Goal: Check status: Check status

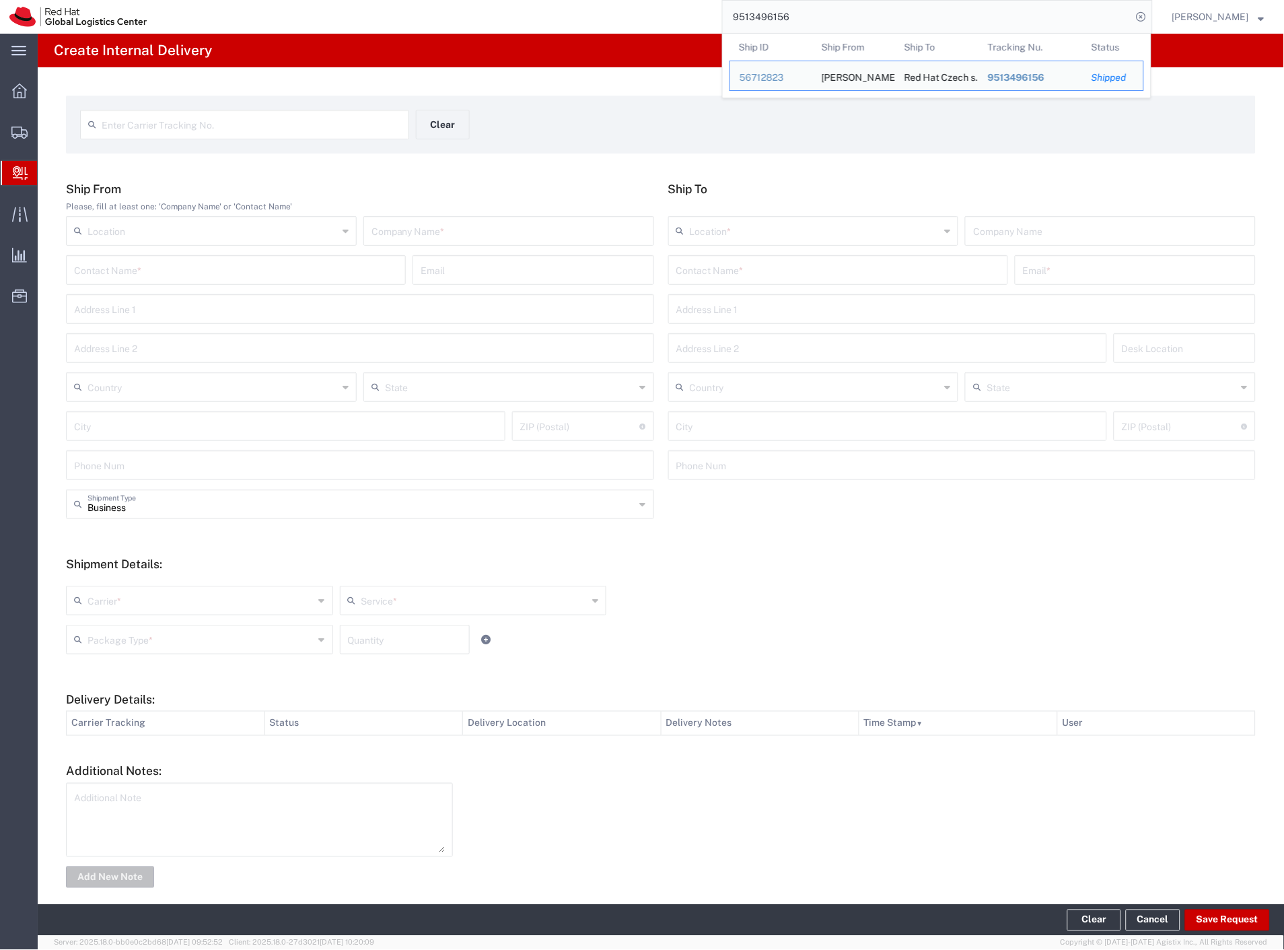
click at [1132, 11] on input "9513496156" at bounding box center [927, 17] width 409 height 32
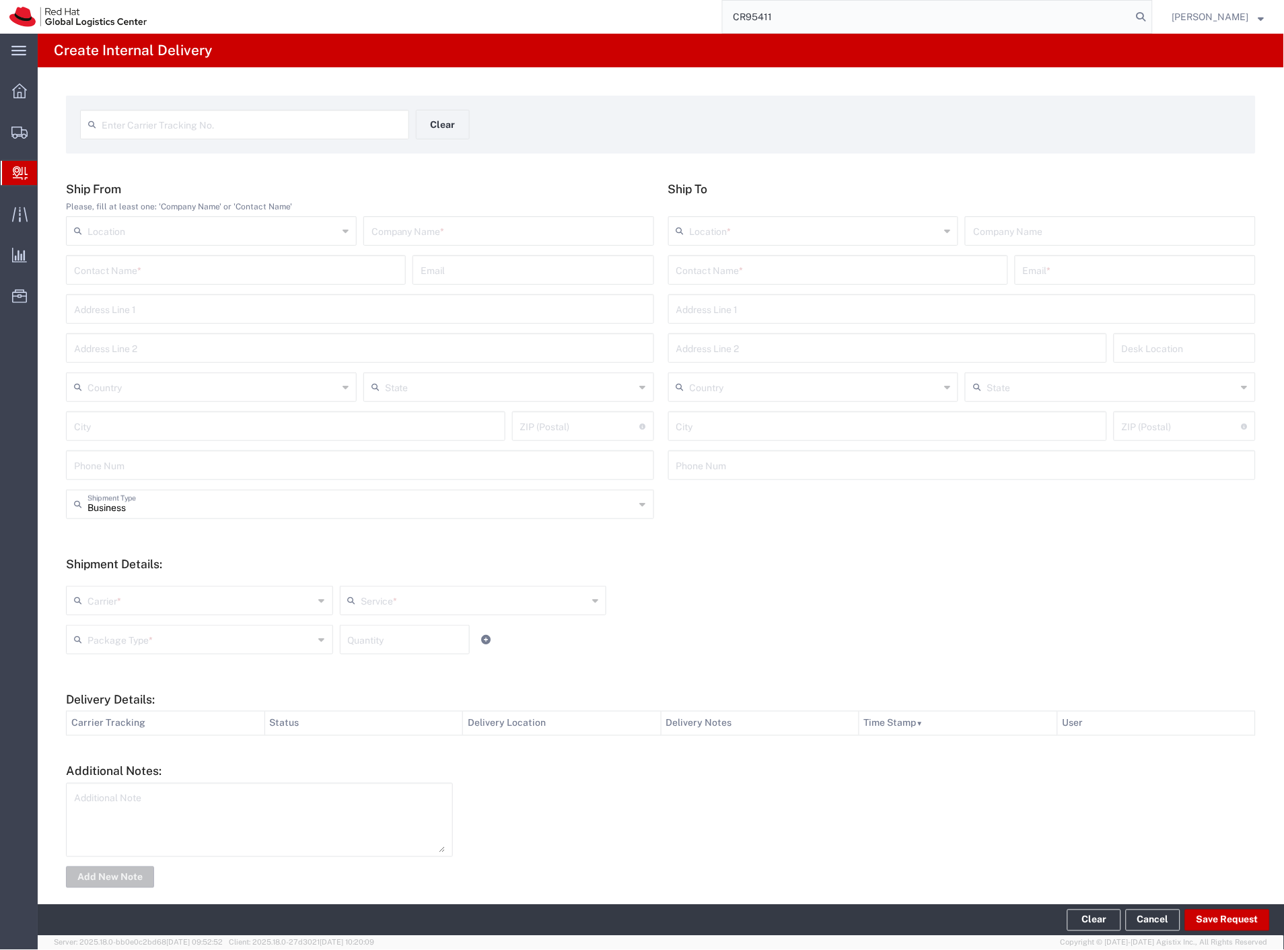
type input "CR95411"
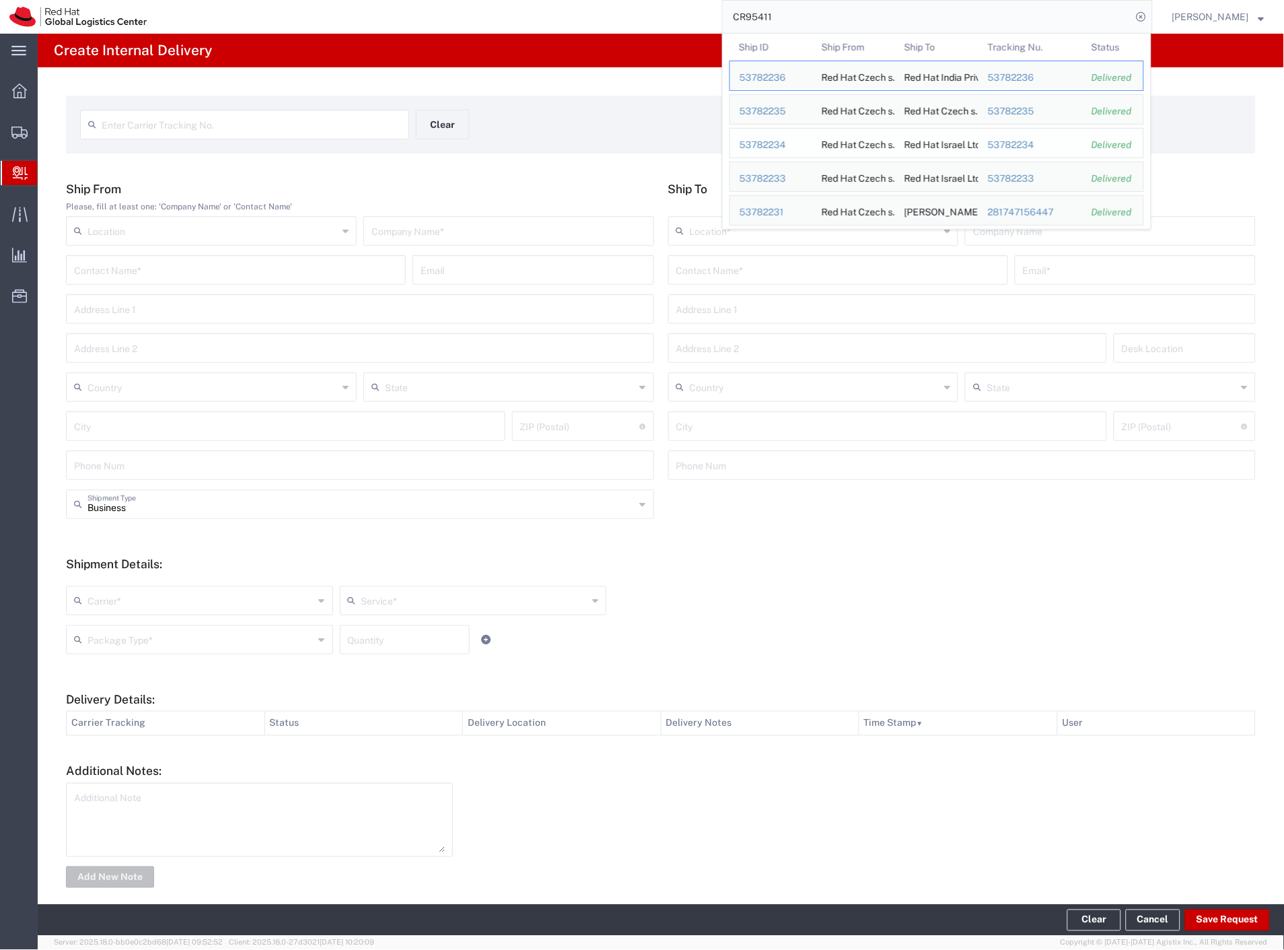
click at [1021, 148] on div "53782234" at bounding box center [1030, 145] width 85 height 14
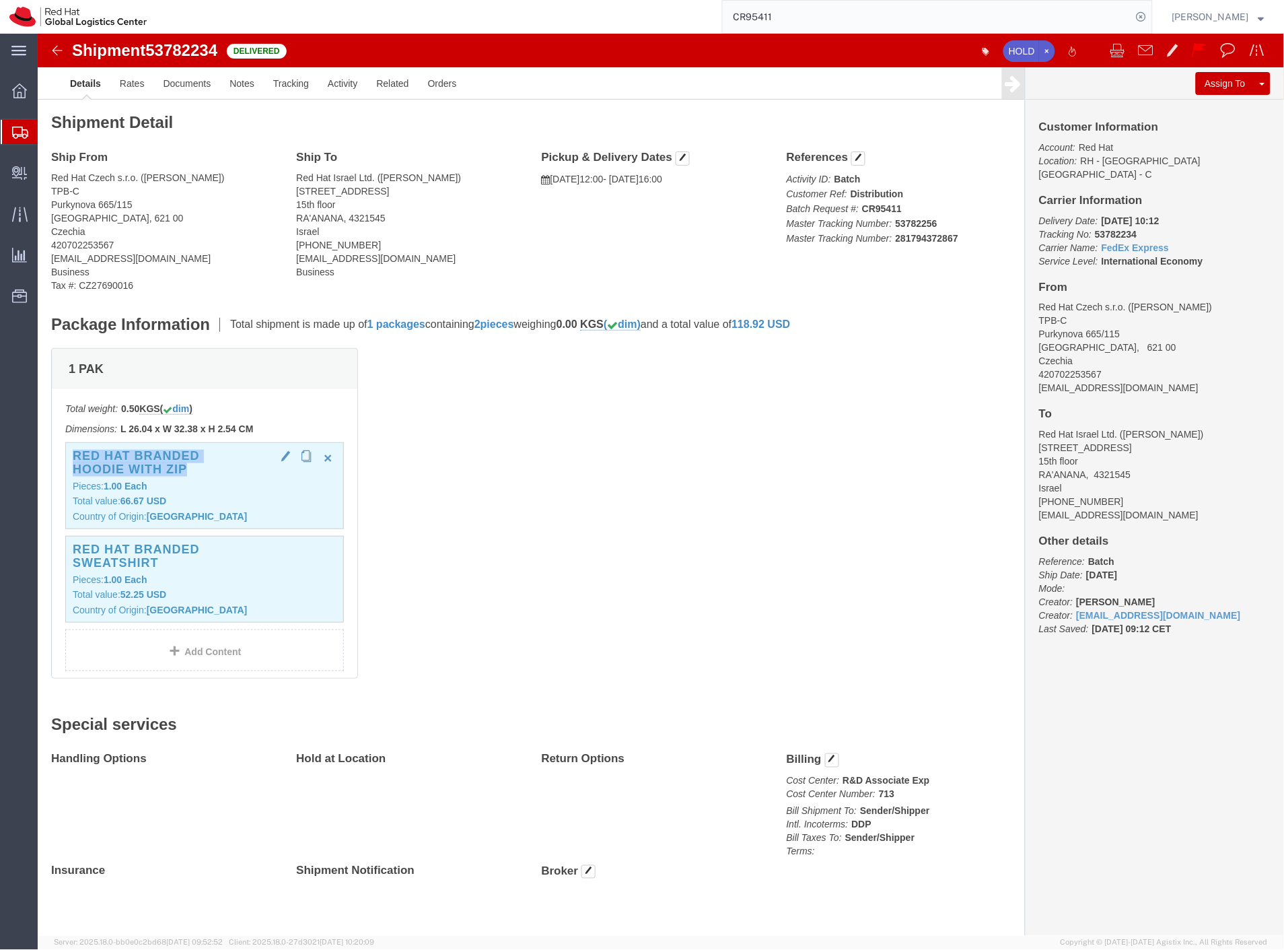
drag, startPoint x: 160, startPoint y: 439, endPoint x: 34, endPoint y: 428, distance: 126.3
click div "Red Hat branded hoodie with zip Pieces: 1.00 Each Total value: 66.67 USD Countr…"
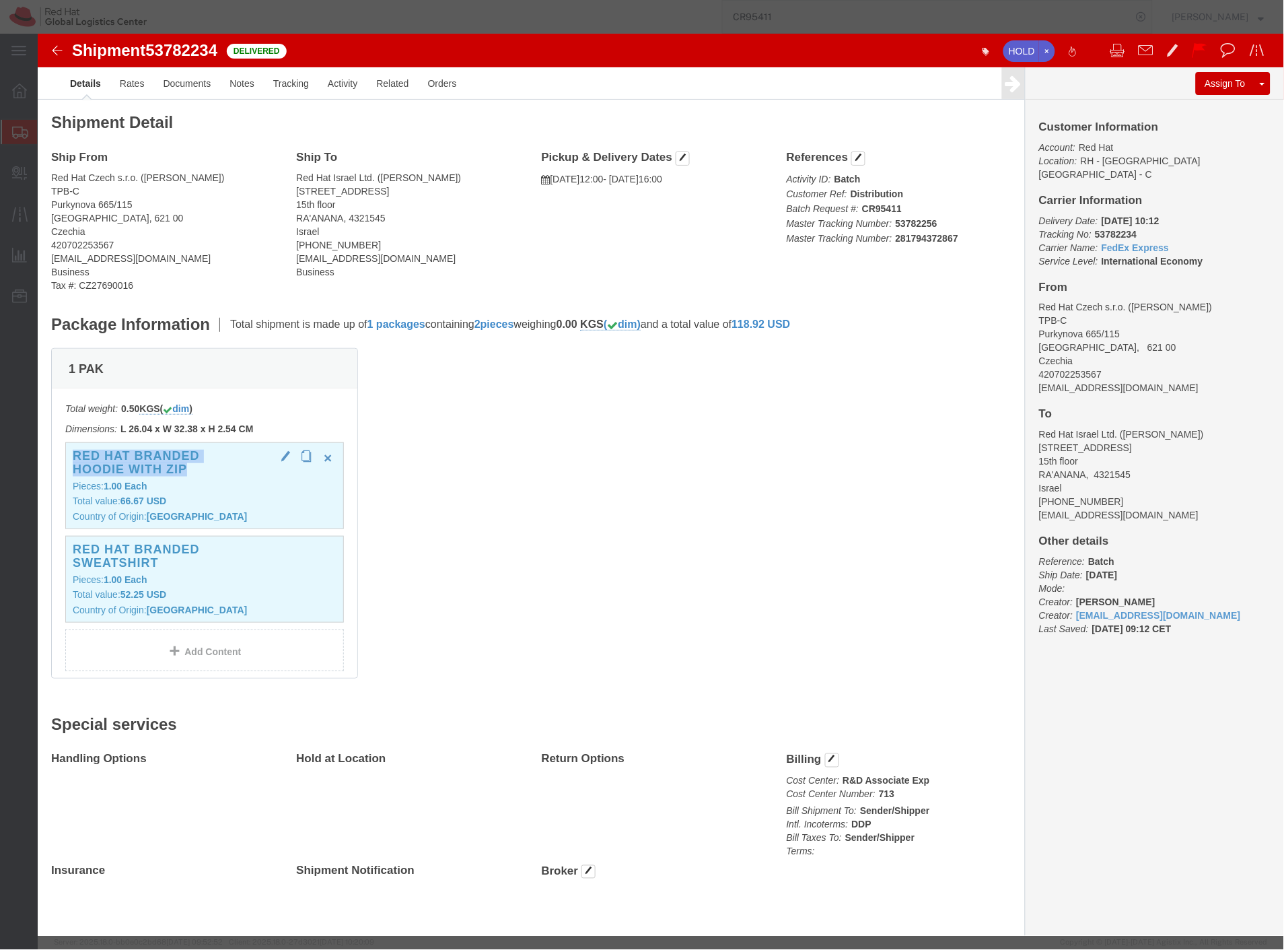
copy h3 "Red Hat branded hoodie with zip"
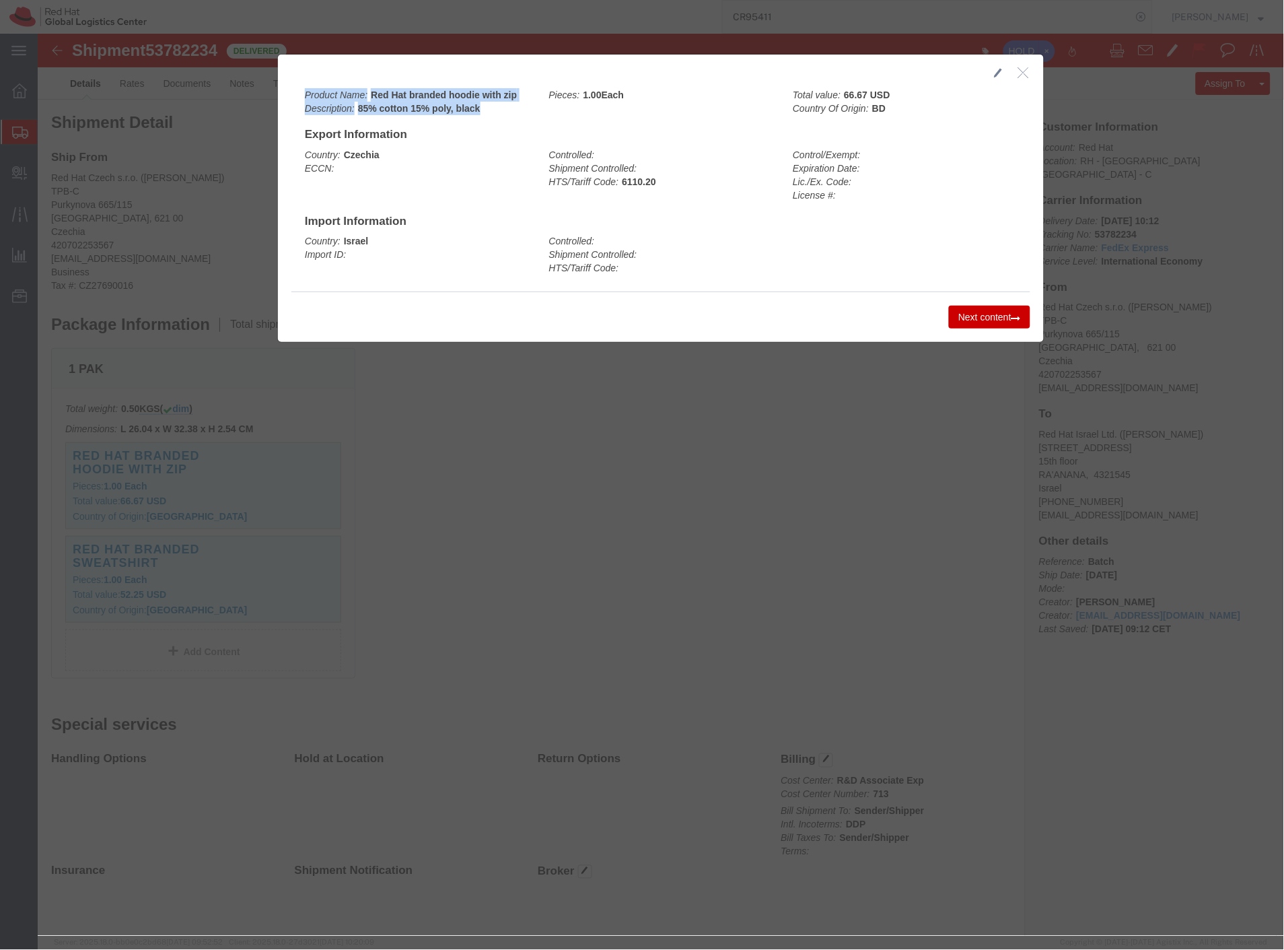
drag, startPoint x: 459, startPoint y: 72, endPoint x: 262, endPoint y: 65, distance: 197.3
click div "Product Name: Red Hat branded hoodie with zip Description: 85% cotton 15% poly,…"
copy div "Product Name: Red Hat branded hoodie with zip Description: 85% cotton 15% poly,…"
drag, startPoint x: 640, startPoint y: 143, endPoint x: 499, endPoint y: 153, distance: 141.8
click div "Controlled: Shipment Controlled: HTS/Tariff Code: 6110.20"
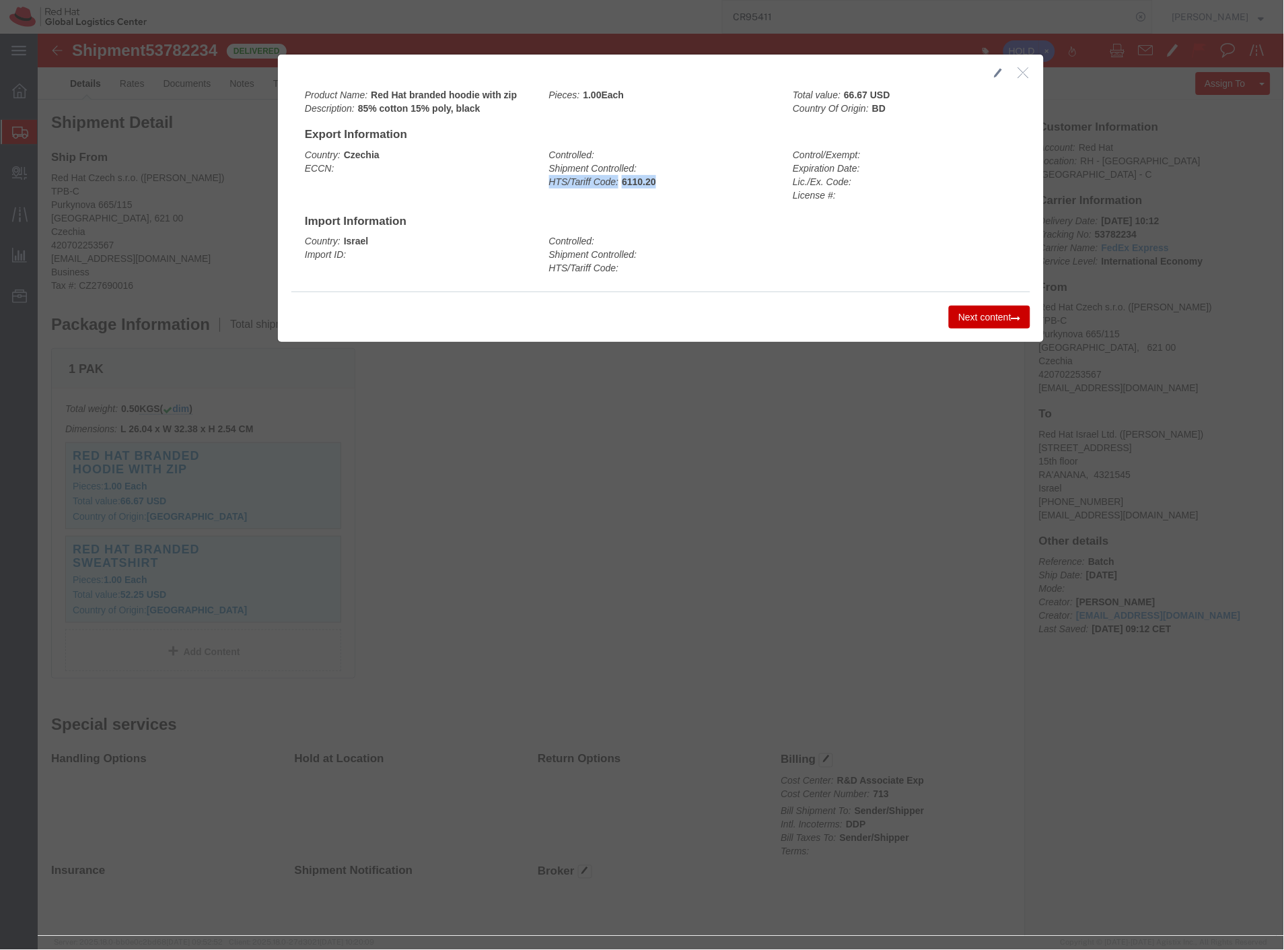
copy div "HTS/Tariff Code: 6110.20"
drag, startPoint x: 847, startPoint y: 73, endPoint x: 752, endPoint y: 61, distance: 96.3
click div "Total value: 66.67 USD Country Of Origin: BD"
copy div "Total value: 66.67 USD Country Of Origin: BD"
click button "Next content"
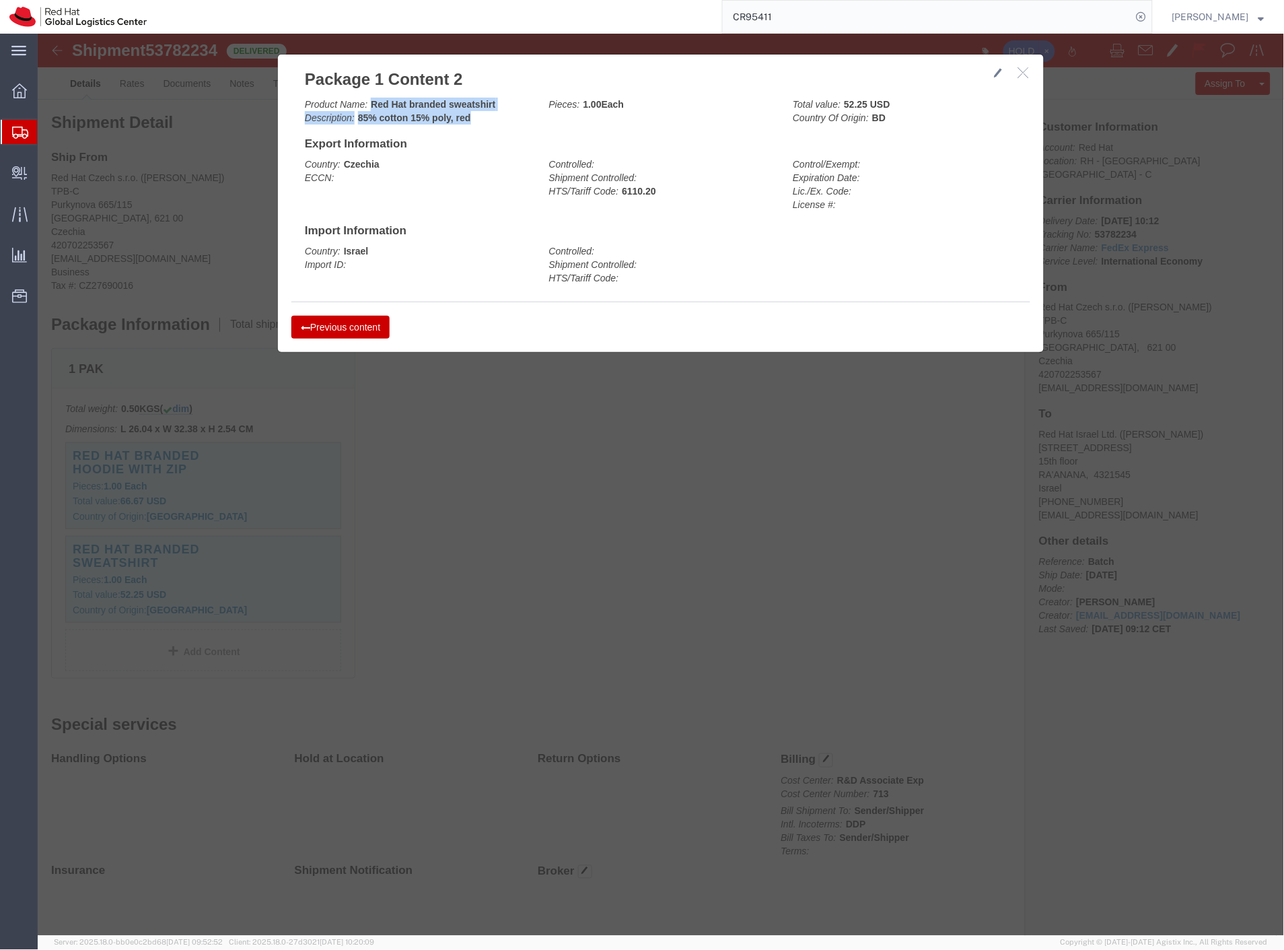
drag, startPoint x: 438, startPoint y: 84, endPoint x: 330, endPoint y: 69, distance: 109.4
click div "Product Name: Red Hat branded sweatshirt Description: 85% cotton 15% poly, red"
click b "Red Hat branded sweatshirt"
drag, startPoint x: 265, startPoint y: 69, endPoint x: 430, endPoint y: 84, distance: 165.6
click div "Product Name: Red Hat branded sweatshirt Description: 85% cotton 15% poly, red"
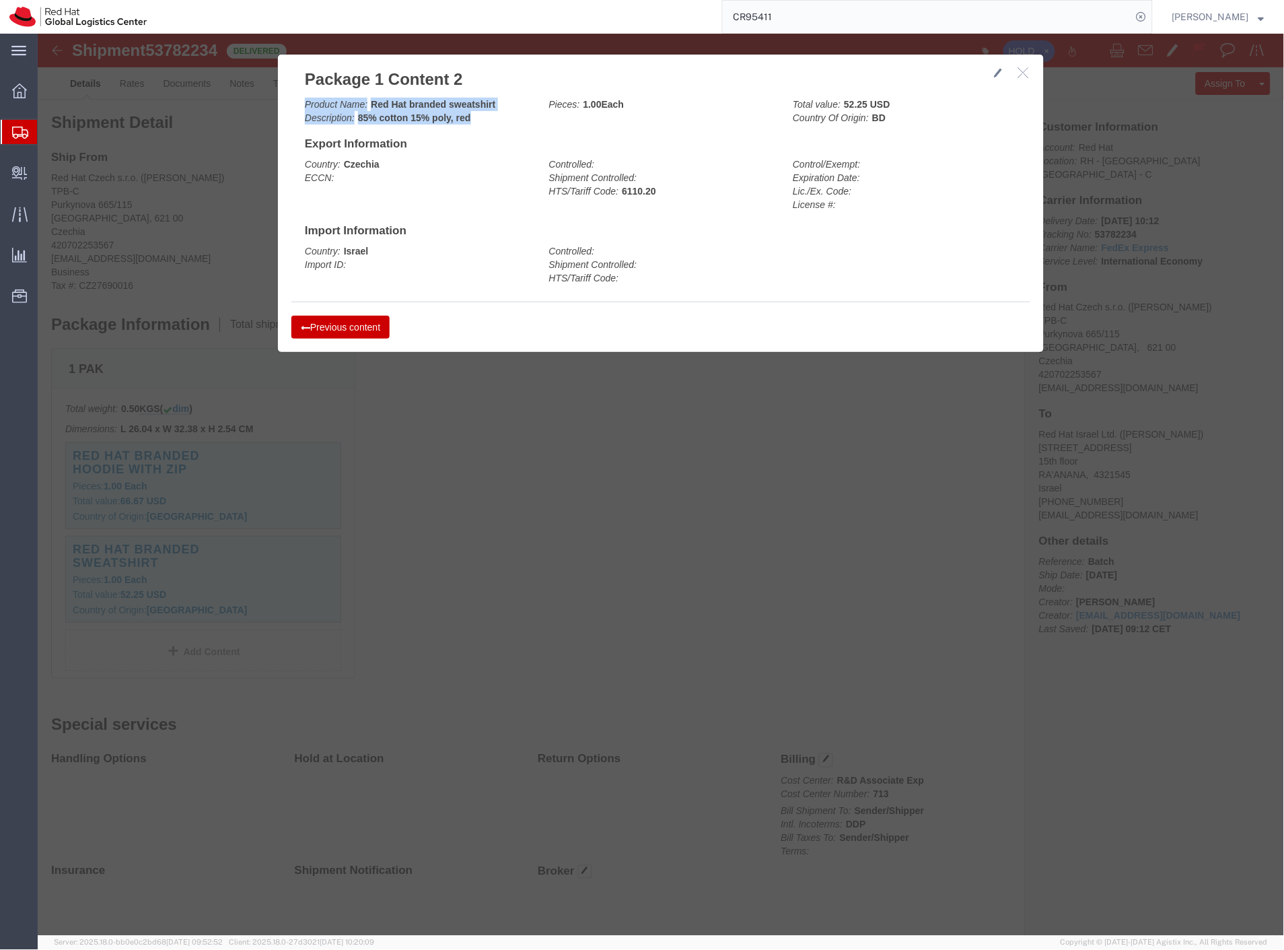
copy div "Product Name: Red Hat branded sweatshirt Description: 85% cotton 15% poly, red"
drag, startPoint x: 335, startPoint y: 135, endPoint x: 388, endPoint y: 133, distance: 53.9
click b "Czechia"
drag, startPoint x: 618, startPoint y: 157, endPoint x: 510, endPoint y: 163, distance: 108.5
click div "Controlled: Shipment Controlled: HTS/Tariff Code: 6110.20"
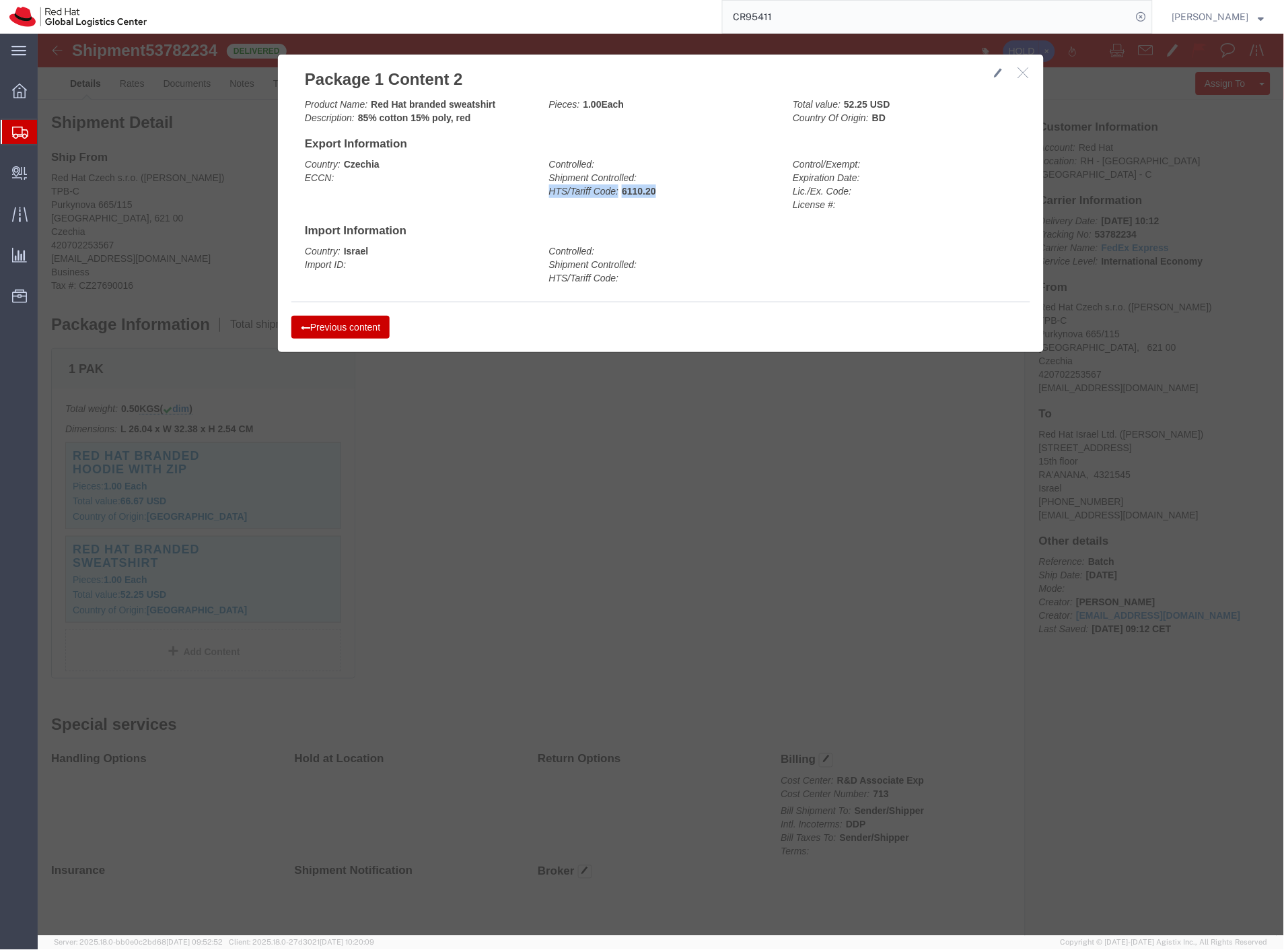
copy div "HTS/Tariff Code: 6110.20"
drag, startPoint x: 856, startPoint y: 81, endPoint x: 753, endPoint y: 75, distance: 103.2
click div "Total value: 52.25 USD Country Of Origin: BD"
copy div "Total value: 52.25 USD Country Of Origin: BD"
click div
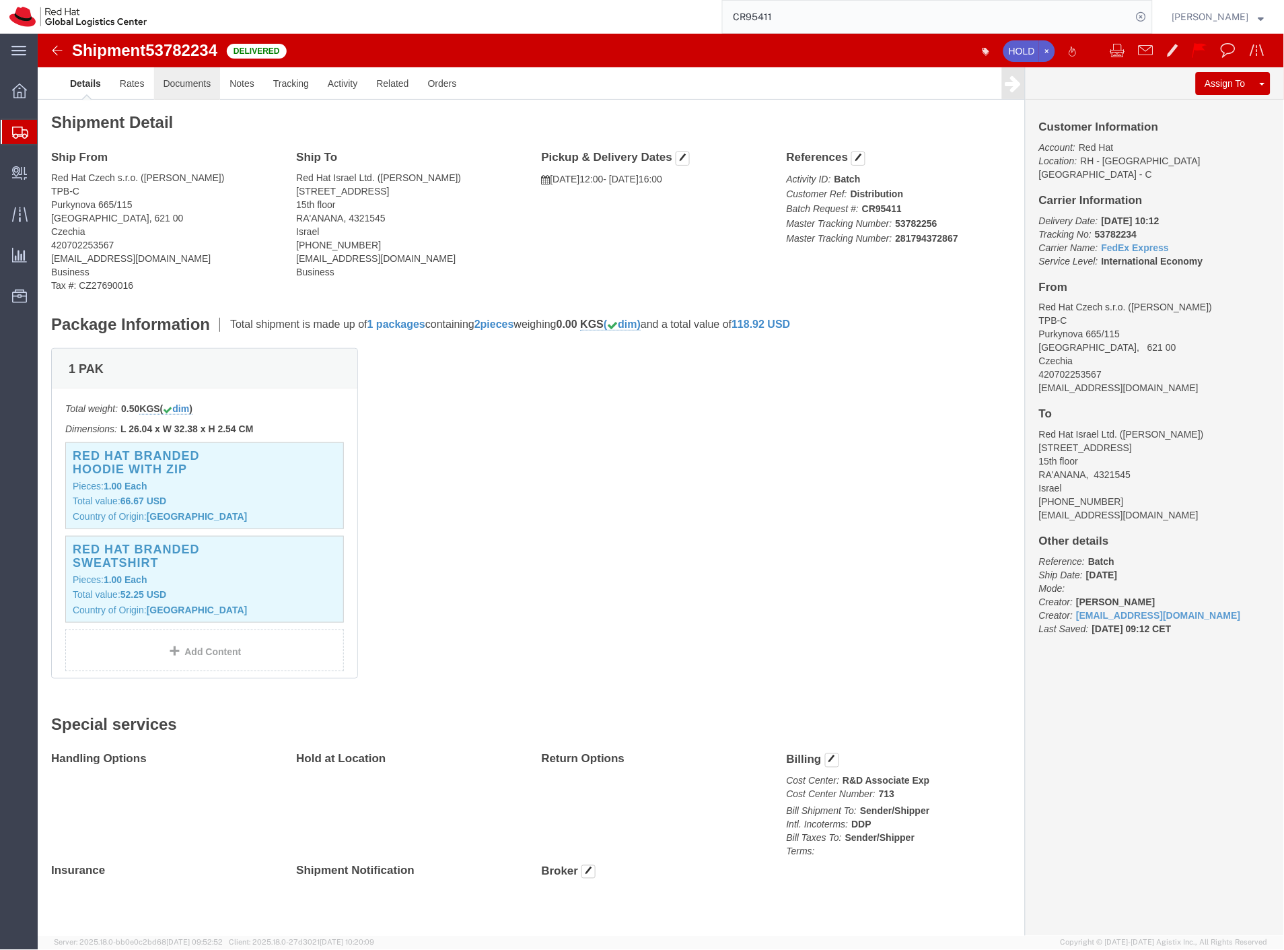
click link "Documents"
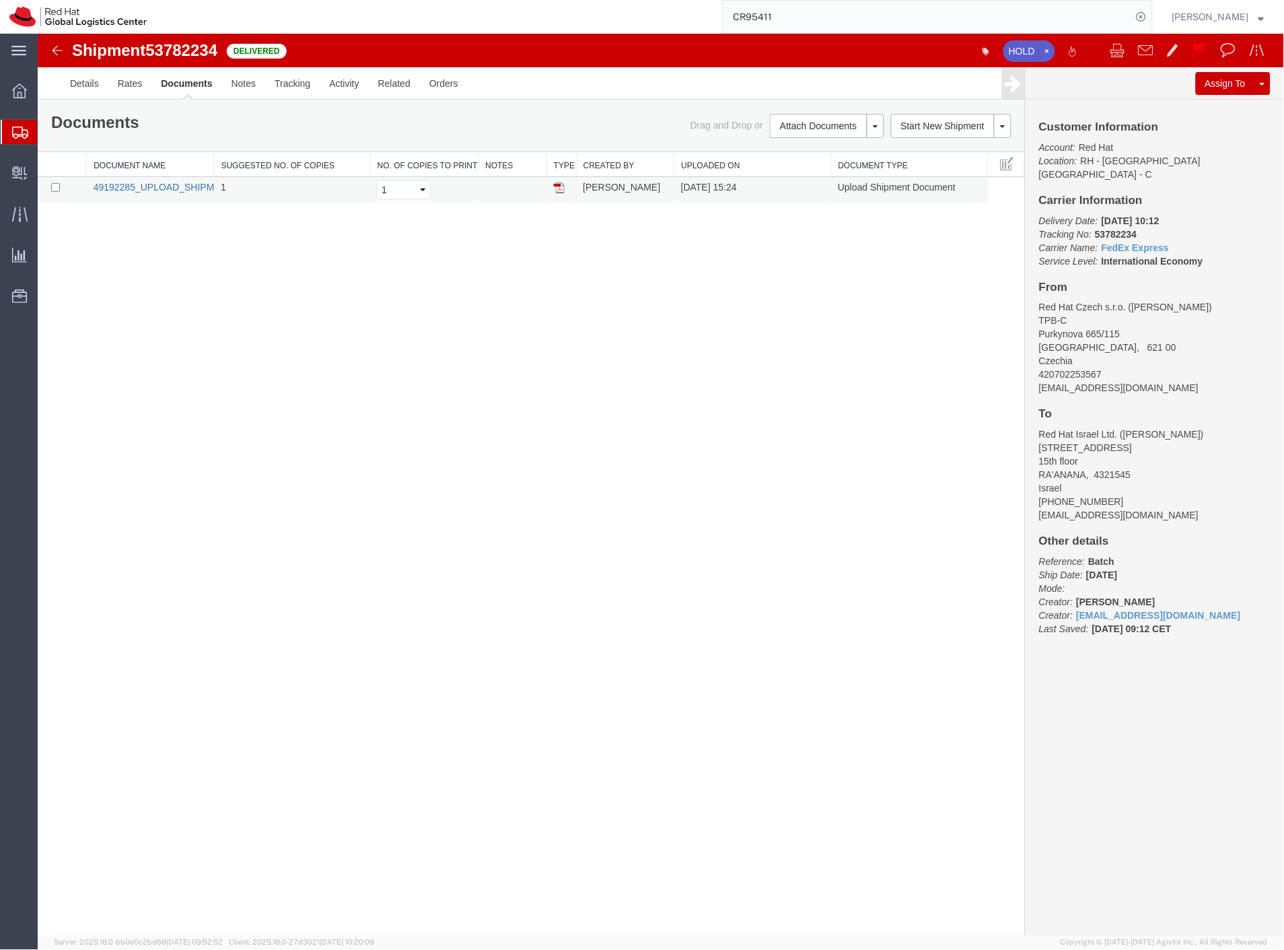
click at [151, 186] on link "49192285_UPLOAD_SHIPMENT_UPLOAD_SHIPMENT_Leadership_Council_mikiny_-_FA_QuickSh…" at bounding box center [322, 186] width 458 height 11
